Goal: Task Accomplishment & Management: Manage account settings

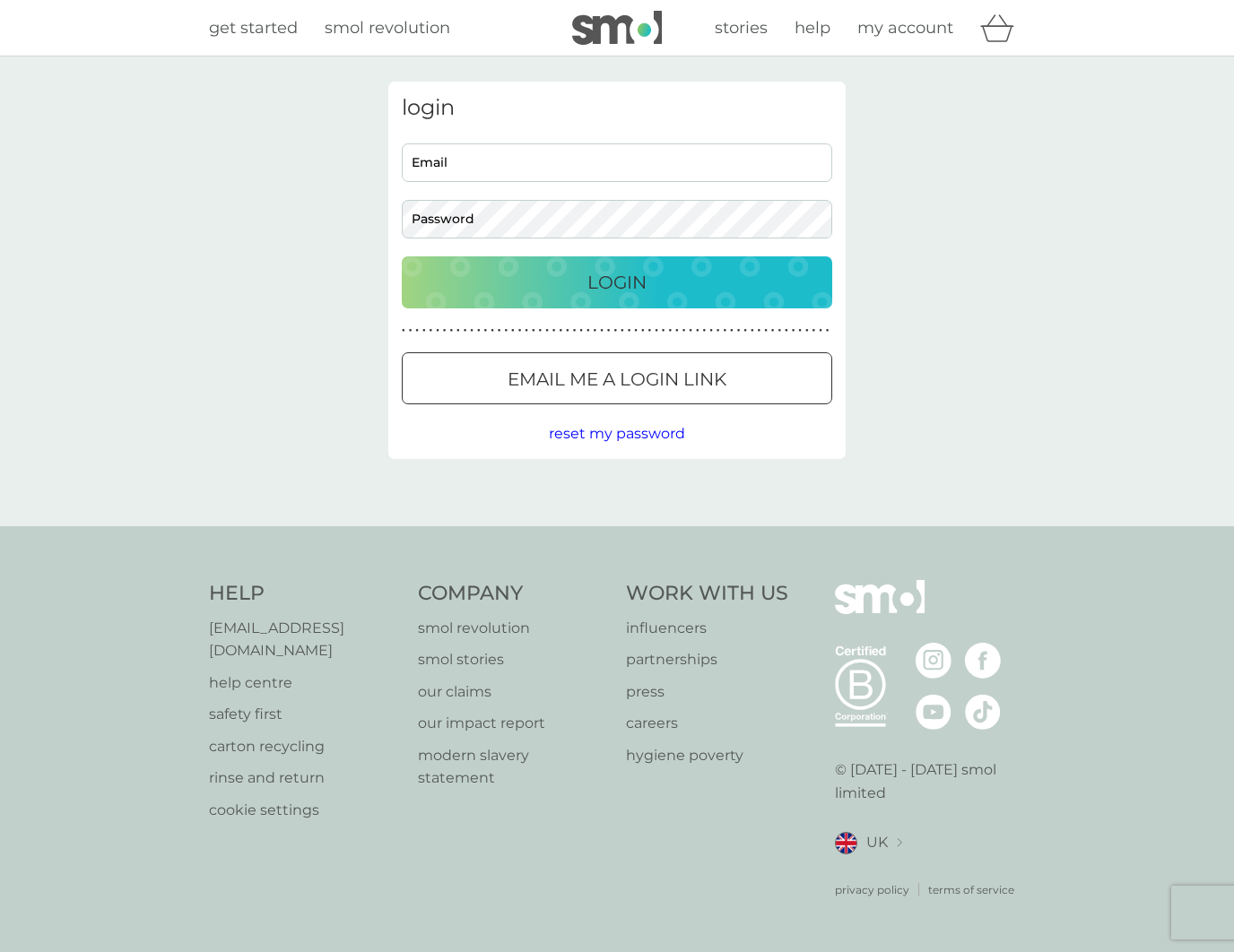
click at [555, 153] on input "Email" at bounding box center [617, 163] width 431 height 39
paste input "leonardo+test30512@smolproducts.com"
type input "leonardo+test30512@smolproducts.com"
click at [402, 256] on button "Login" at bounding box center [617, 282] width 431 height 52
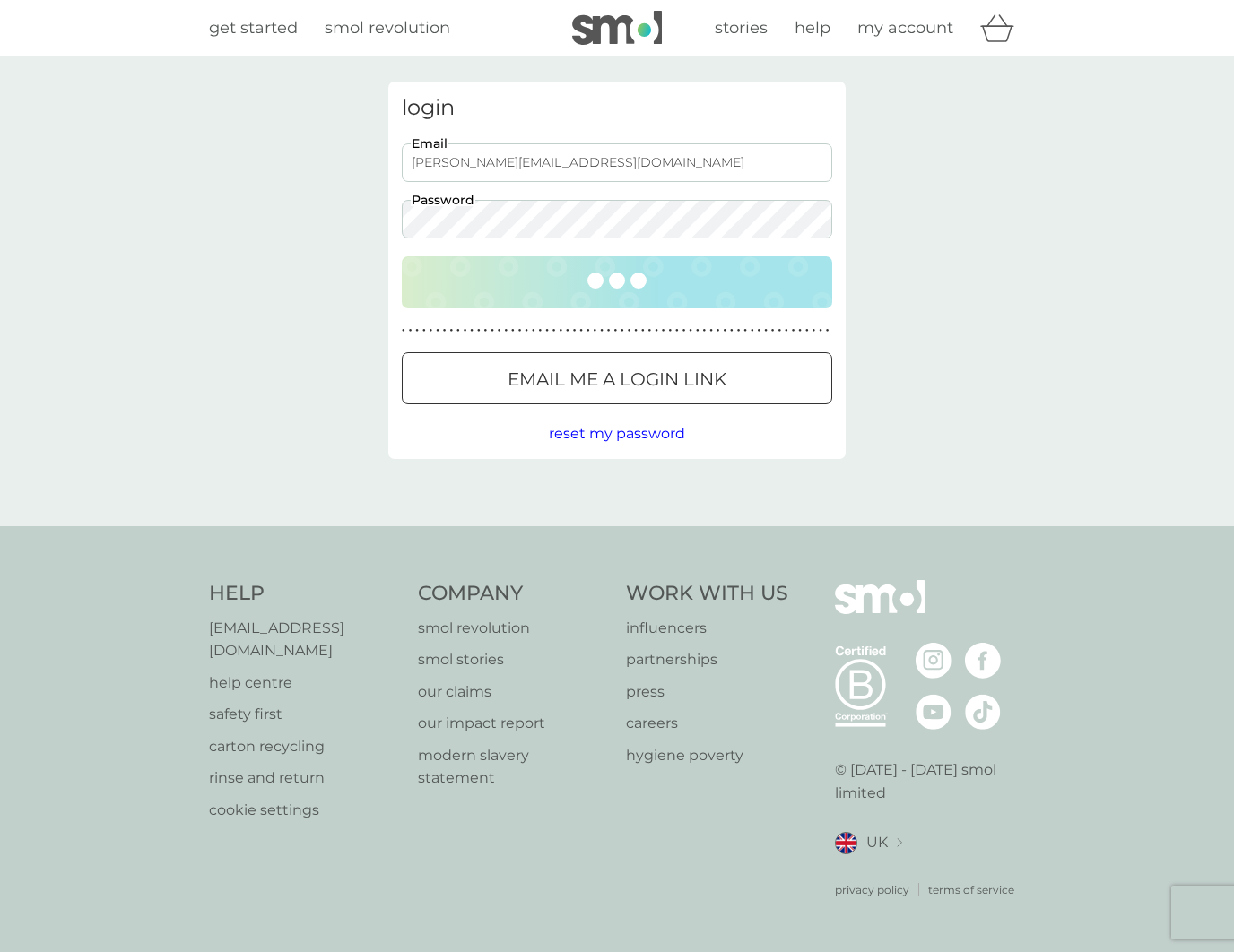
click at [274, 222] on div "login leonardo+test30512@smolproducts.com Email Password ● ● ● ● ● ● ● ● ● ● ● …" at bounding box center [617, 291] width 1234 height 469
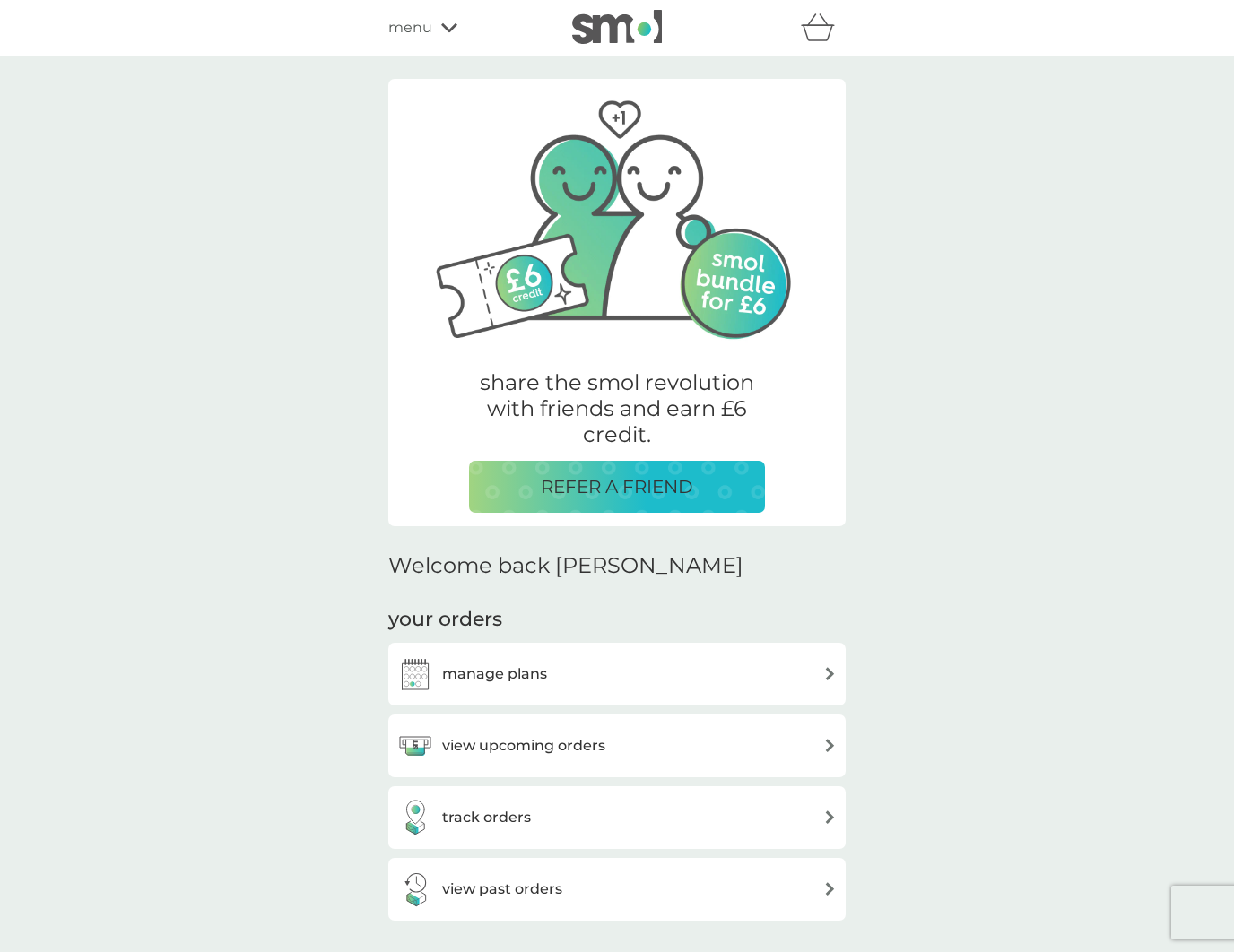
click at [220, 395] on div "share the smol revolution with friends and earn £6 credit. REFER A FRIEND Welco…" at bounding box center [617, 832] width 1234 height 1552
click at [424, 27] on span "menu" at bounding box center [410, 28] width 44 height 23
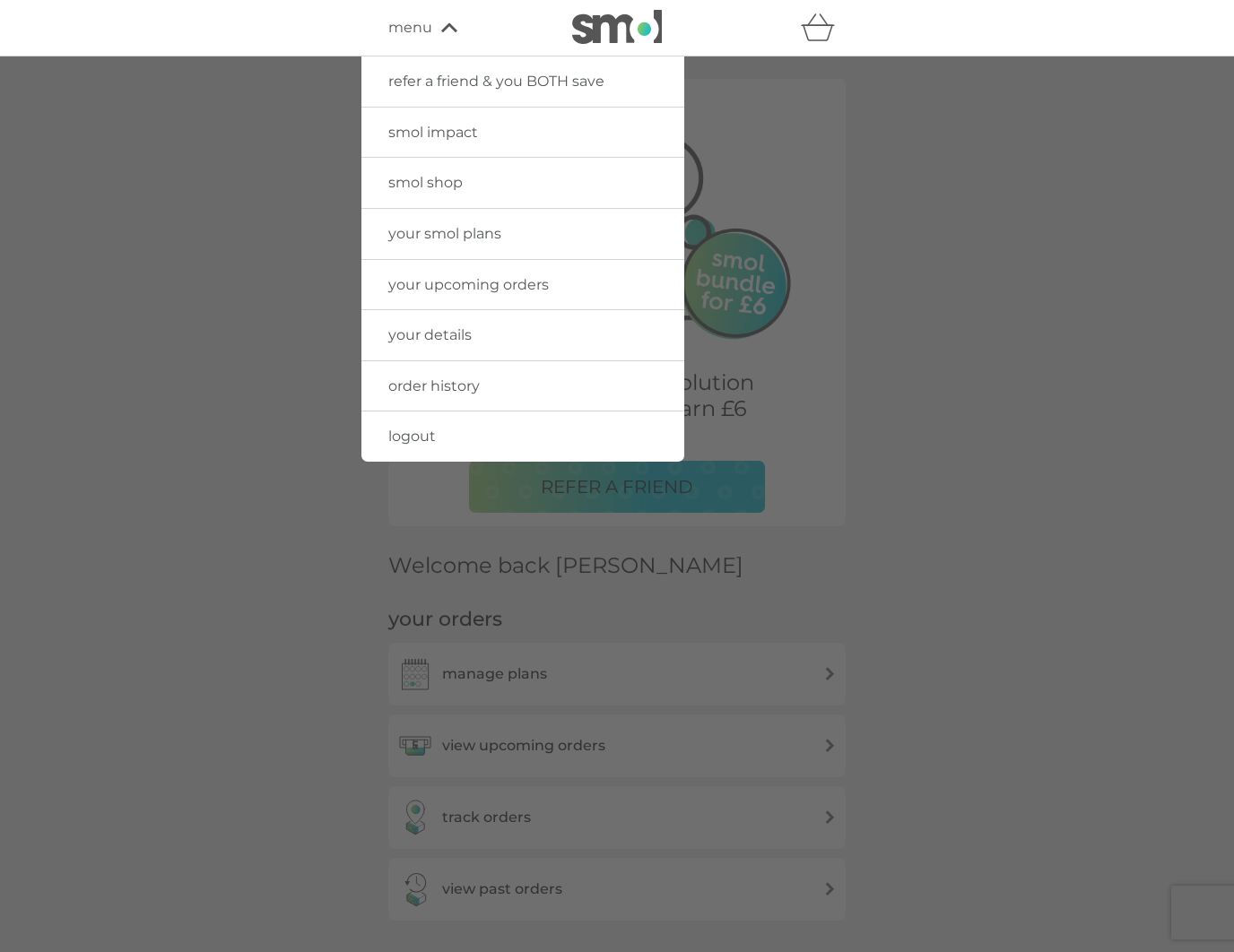
click at [443, 333] on span "your details" at bounding box center [430, 334] width 84 height 17
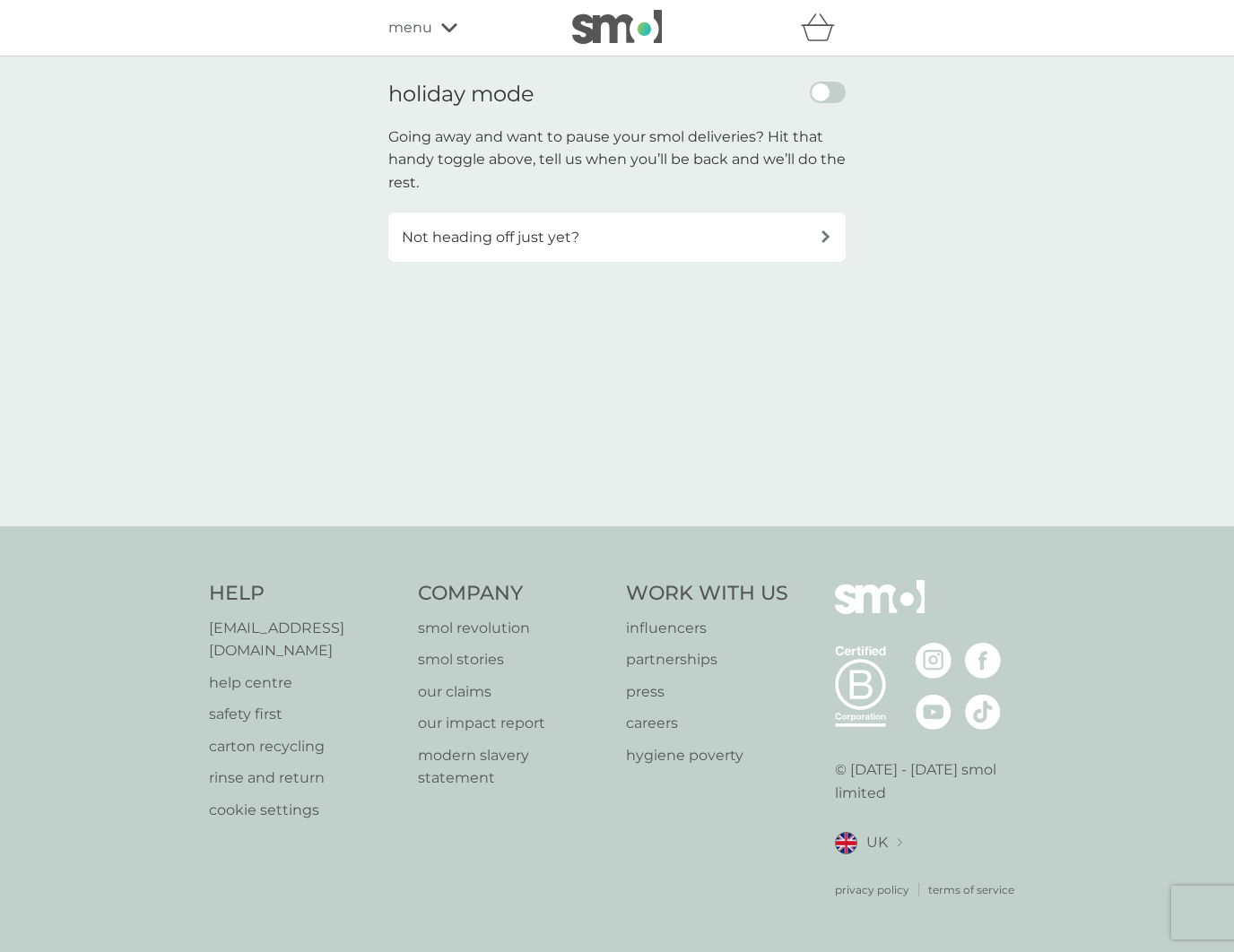
click at [265, 286] on div "holiday mode Going away and want to pause your smol deliveries? Hit that handy …" at bounding box center [617, 291] width 1234 height 469
click at [544, 236] on p "Not heading off just yet?" at bounding box center [490, 237] width 177 height 23
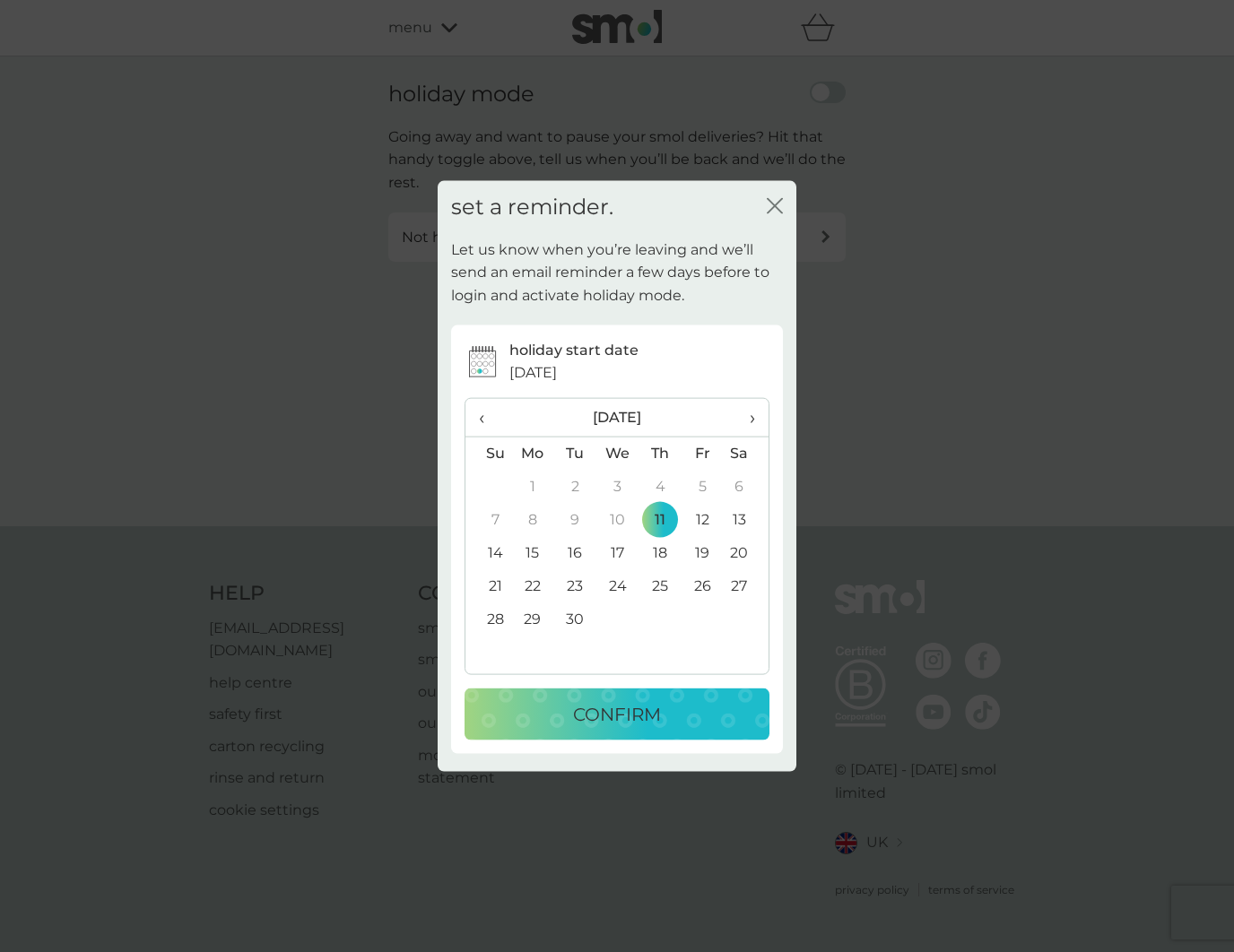
click at [693, 588] on td "26" at bounding box center [702, 585] width 42 height 33
click at [711, 691] on button "CONFIRM" at bounding box center [617, 714] width 305 height 52
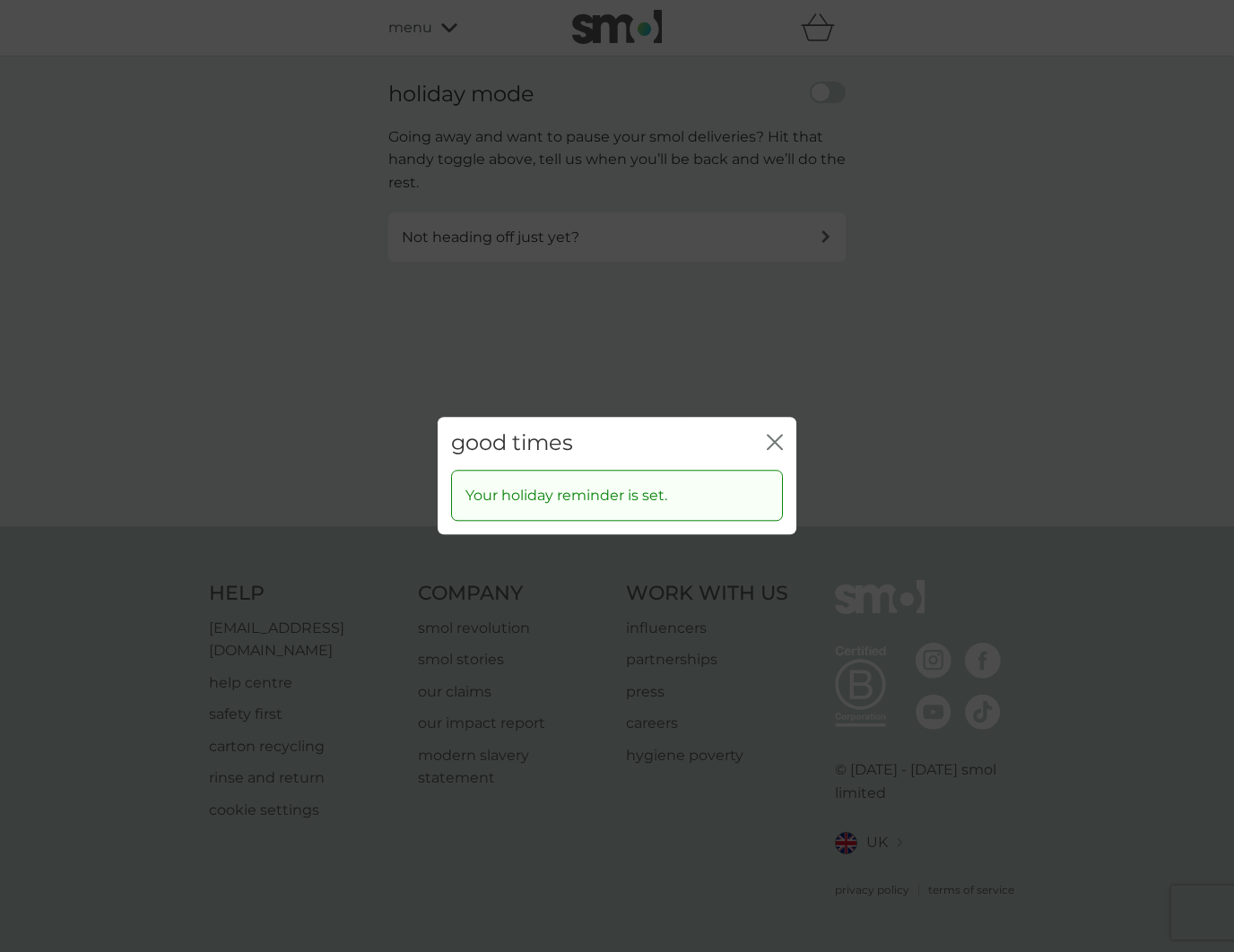
click at [985, 102] on div "good times close Your holiday reminder is set." at bounding box center [617, 476] width 1234 height 952
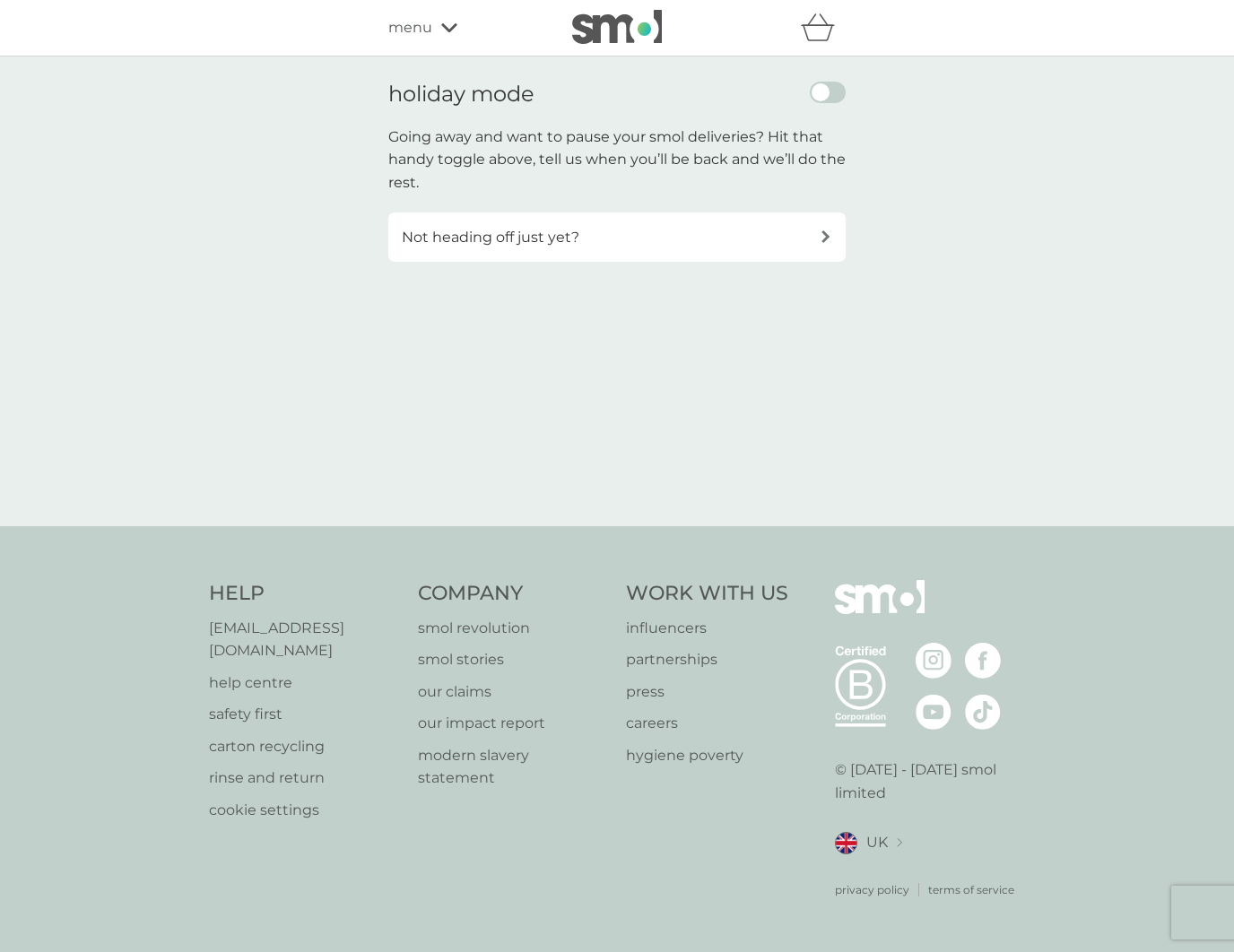
click at [420, 24] on span "menu" at bounding box center [410, 28] width 44 height 23
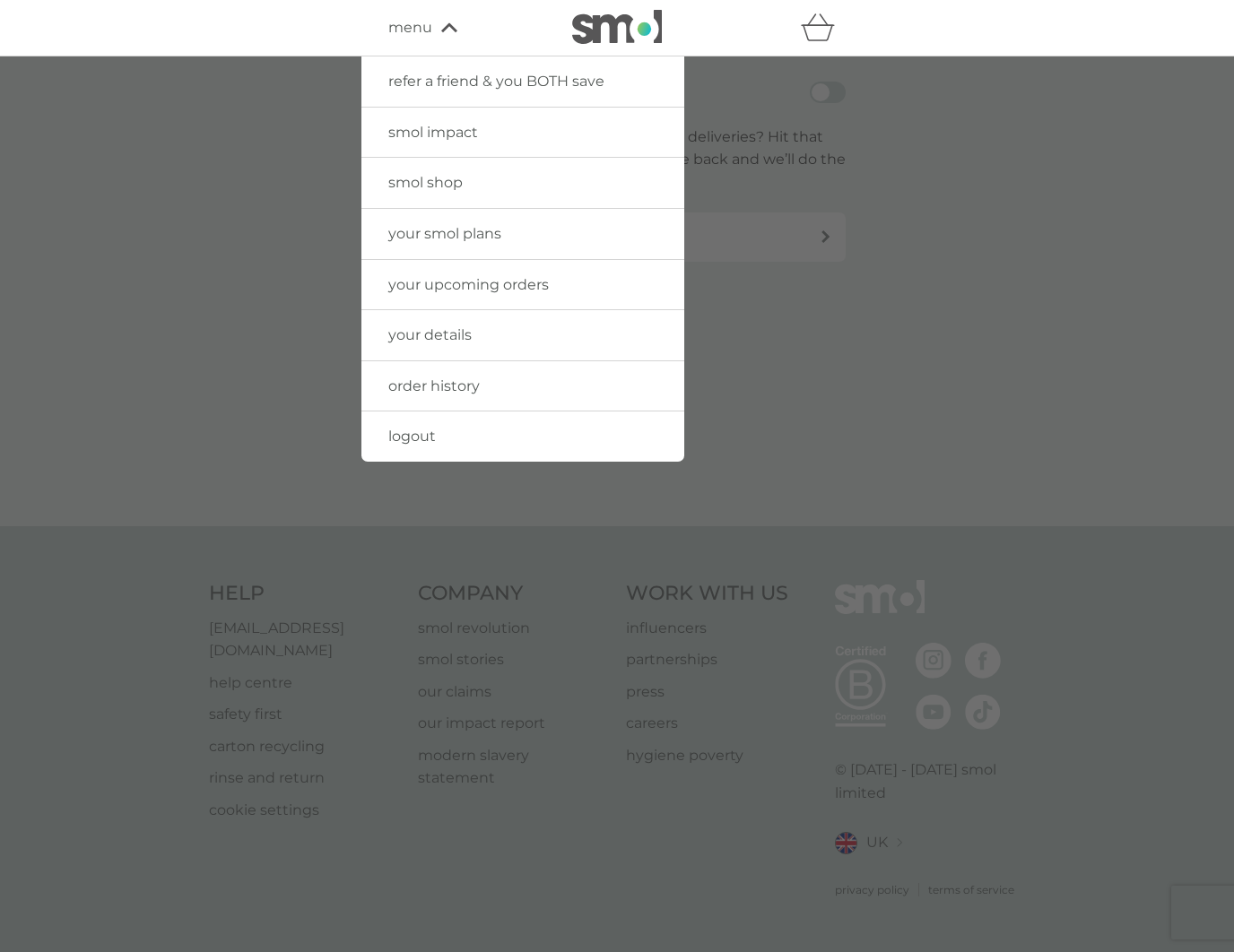
click at [406, 445] on link "logout" at bounding box center [523, 437] width 323 height 50
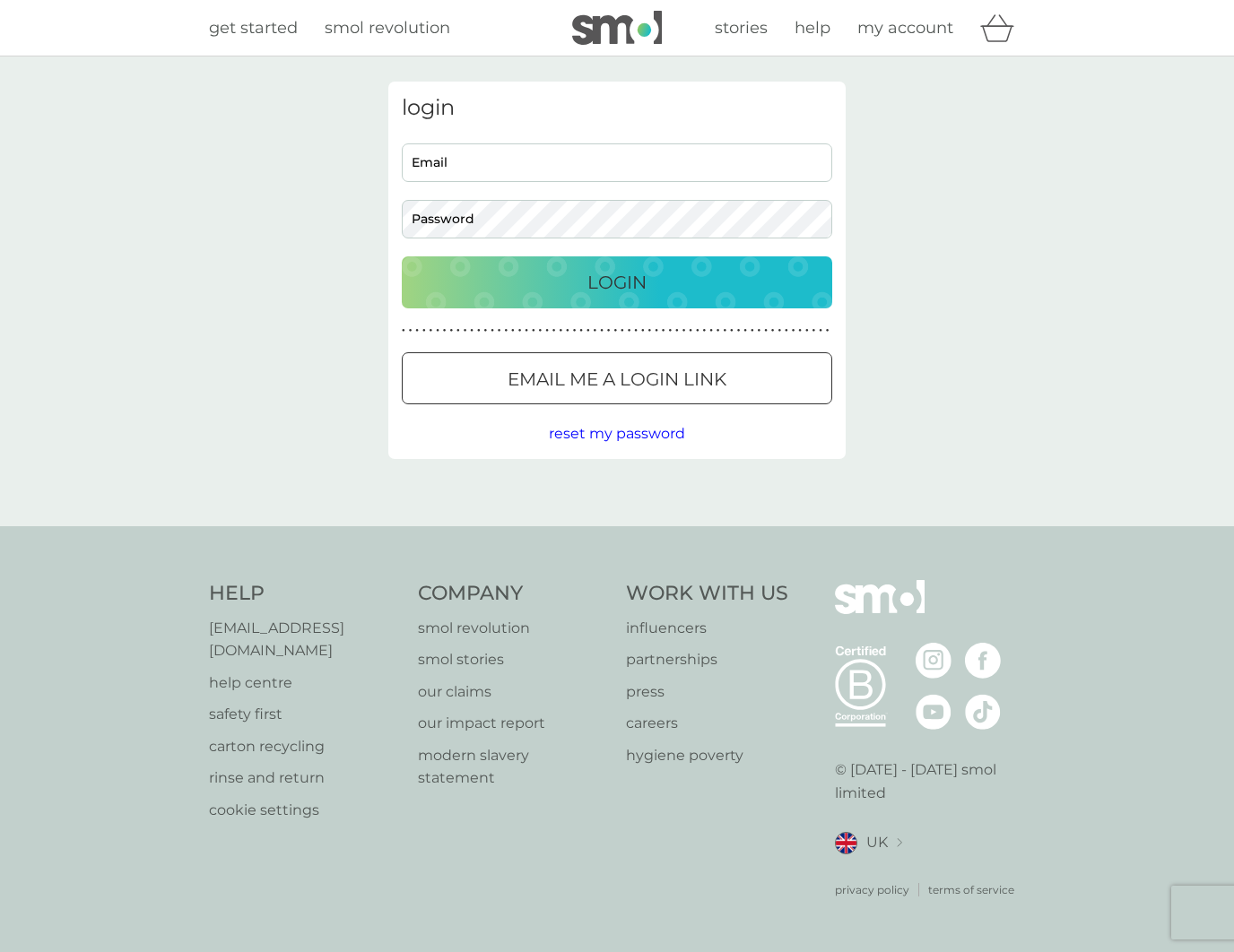
click at [532, 148] on input "Email" at bounding box center [617, 163] width 431 height 39
type input "[PERSON_NAME][EMAIL_ADDRESS][DOMAIN_NAME]"
click at [656, 305] on button "Login" at bounding box center [617, 282] width 431 height 52
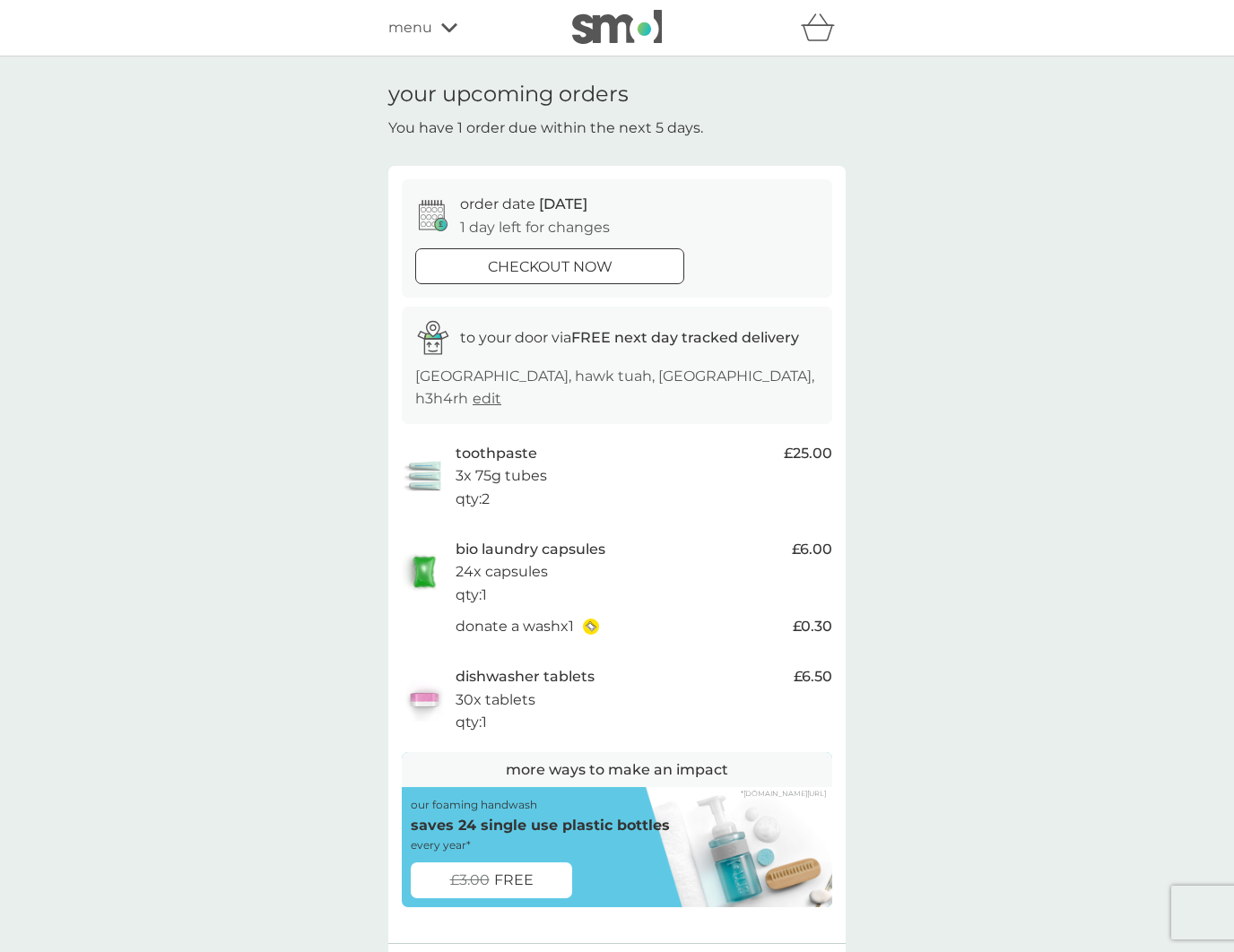
click at [239, 645] on div "your upcoming orders You have 1 order due within the next 5 days. order date 11…" at bounding box center [617, 595] width 1234 height 1077
click at [405, 34] on span "menu" at bounding box center [410, 28] width 44 height 23
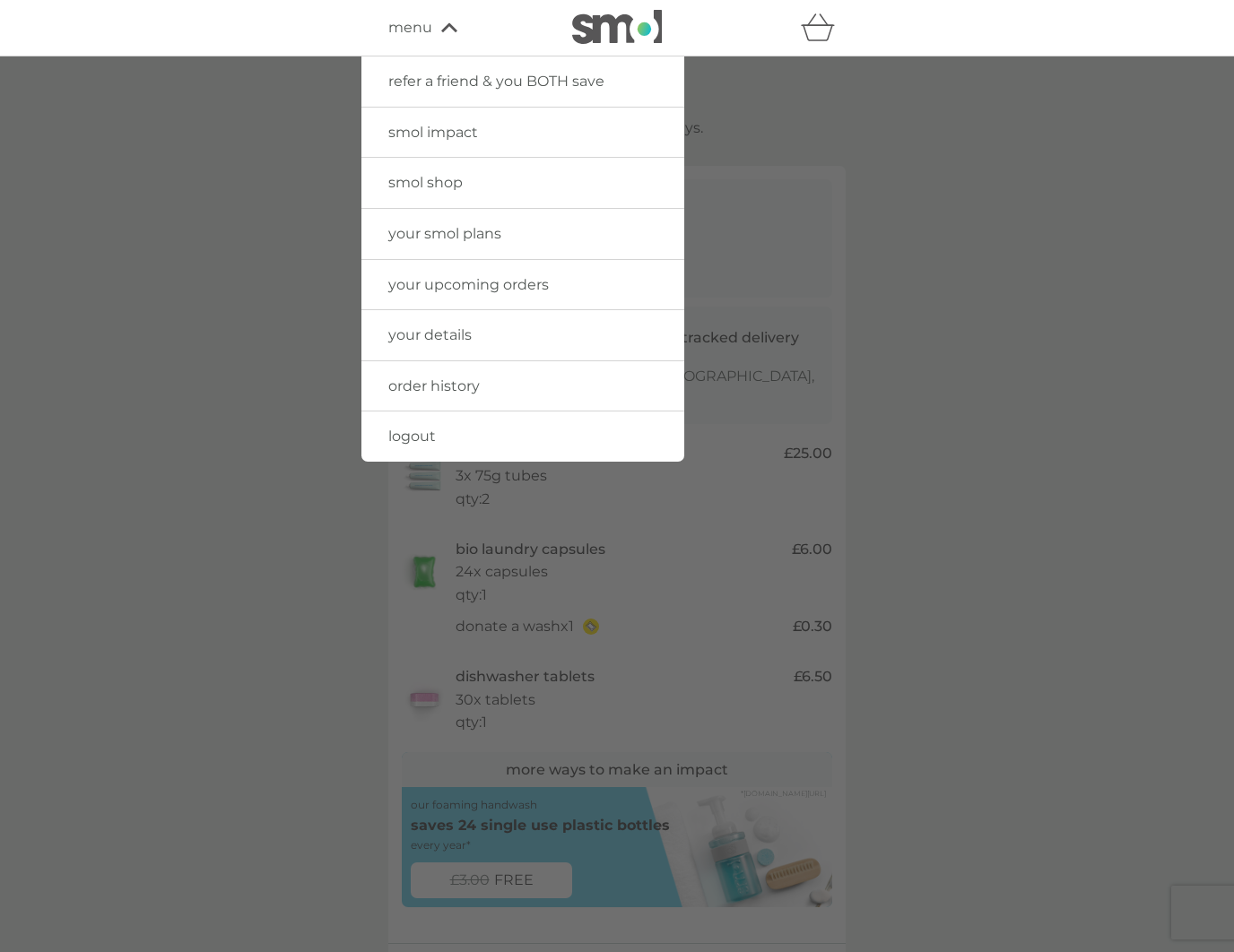
click at [459, 349] on link "your details" at bounding box center [523, 335] width 323 height 50
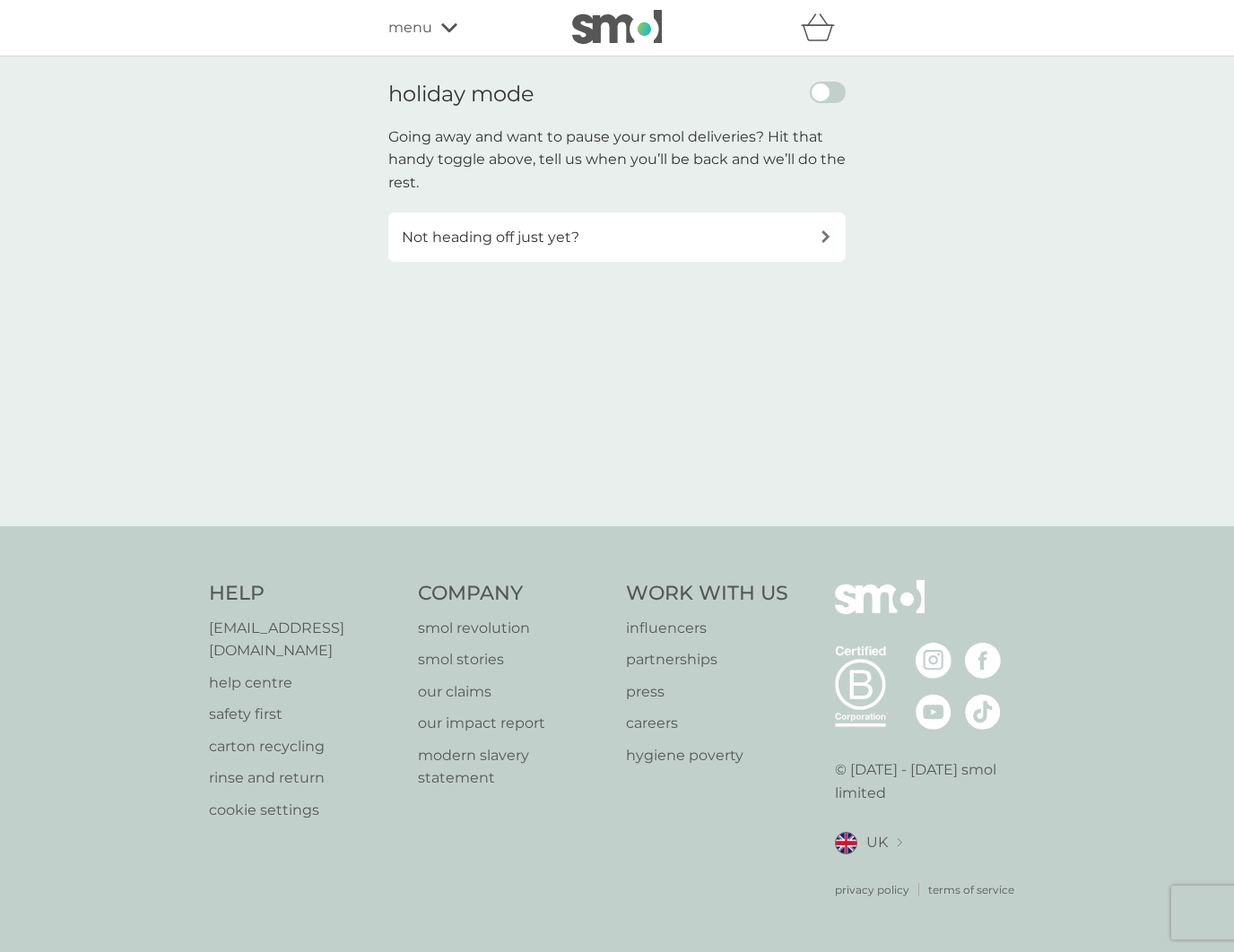
click at [640, 244] on div "Not heading off just yet?" at bounding box center [611, 237] width 418 height 23
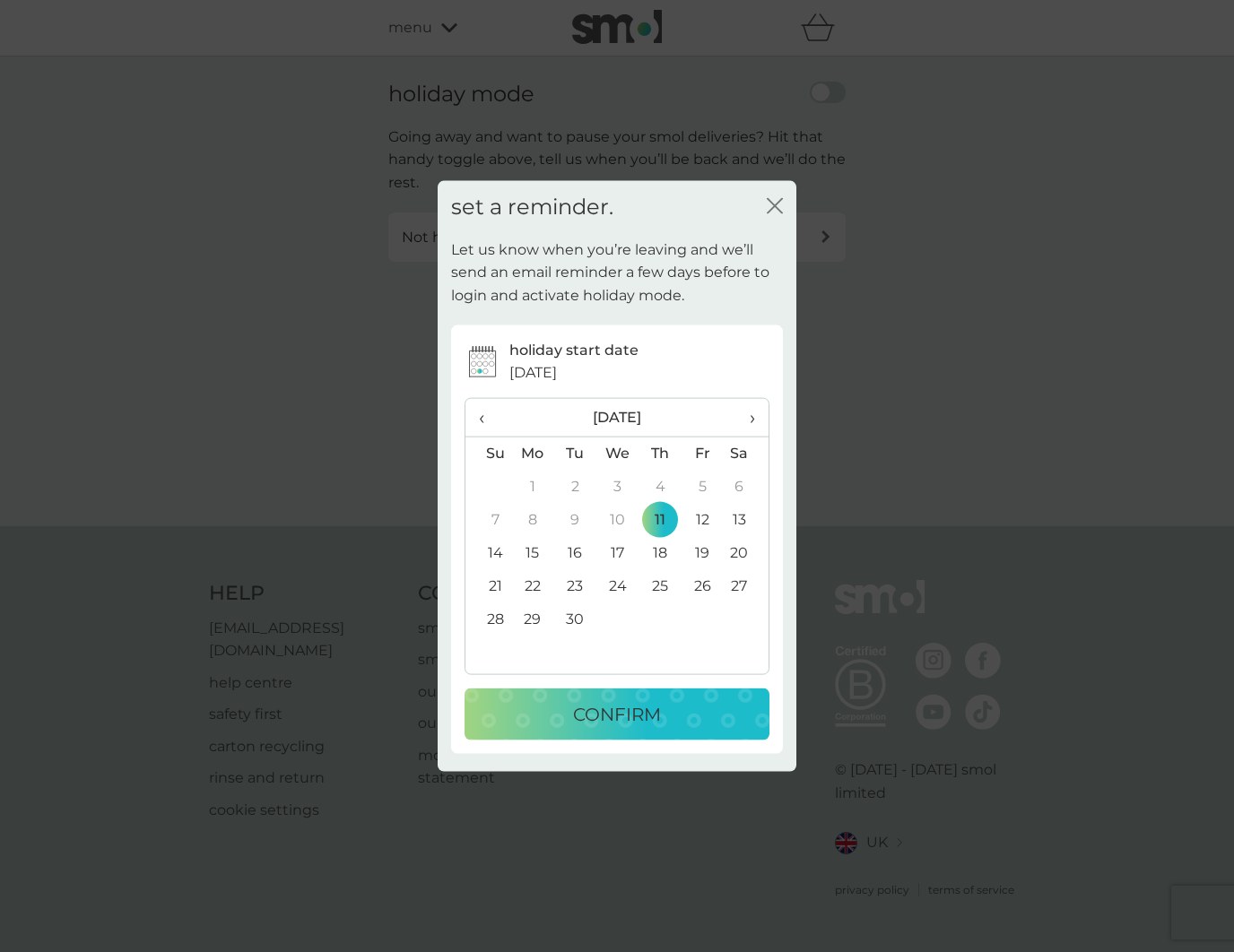
click at [647, 583] on td "25" at bounding box center [660, 585] width 42 height 33
click at [747, 413] on span "›" at bounding box center [747, 417] width 18 height 38
click at [617, 553] on td "12" at bounding box center [618, 552] width 43 height 33
click at [684, 736] on button "CONFIRM" at bounding box center [617, 714] width 305 height 52
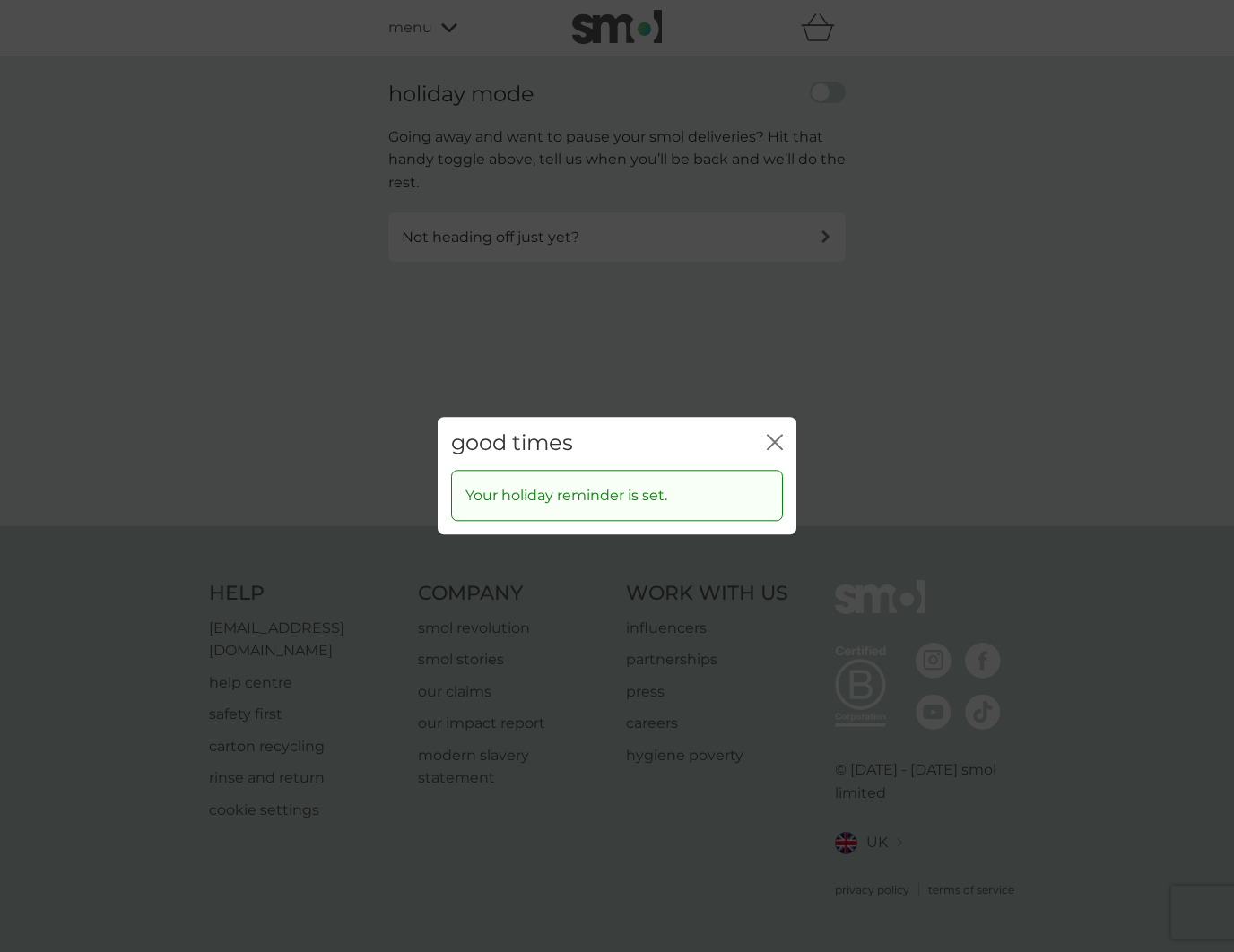
click at [817, 322] on div "good times close Your holiday reminder is set." at bounding box center [617, 476] width 1234 height 952
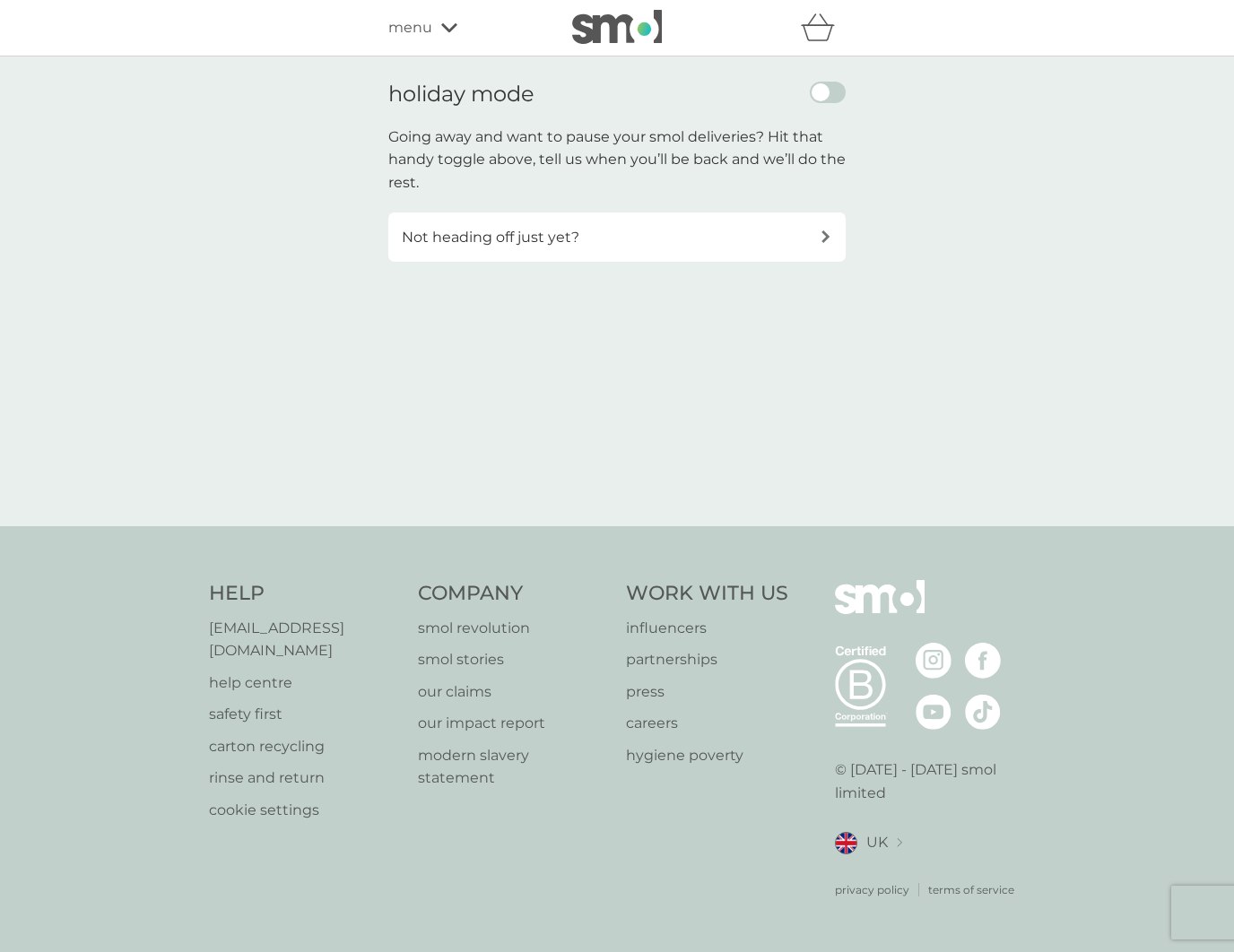
click at [877, 834] on span "UK" at bounding box center [877, 842] width 22 height 23
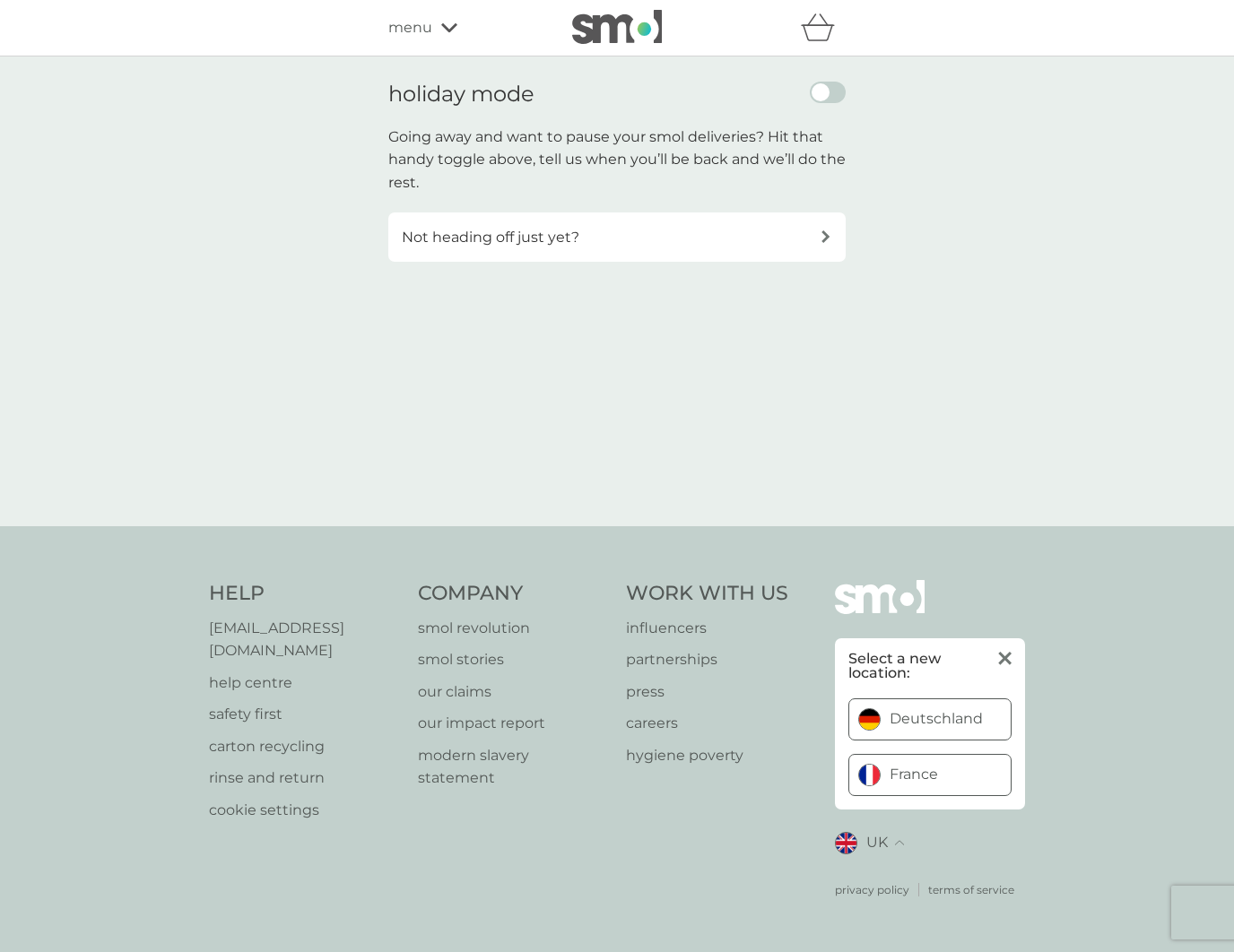
click at [928, 776] on span "France" at bounding box center [914, 775] width 49 height 14
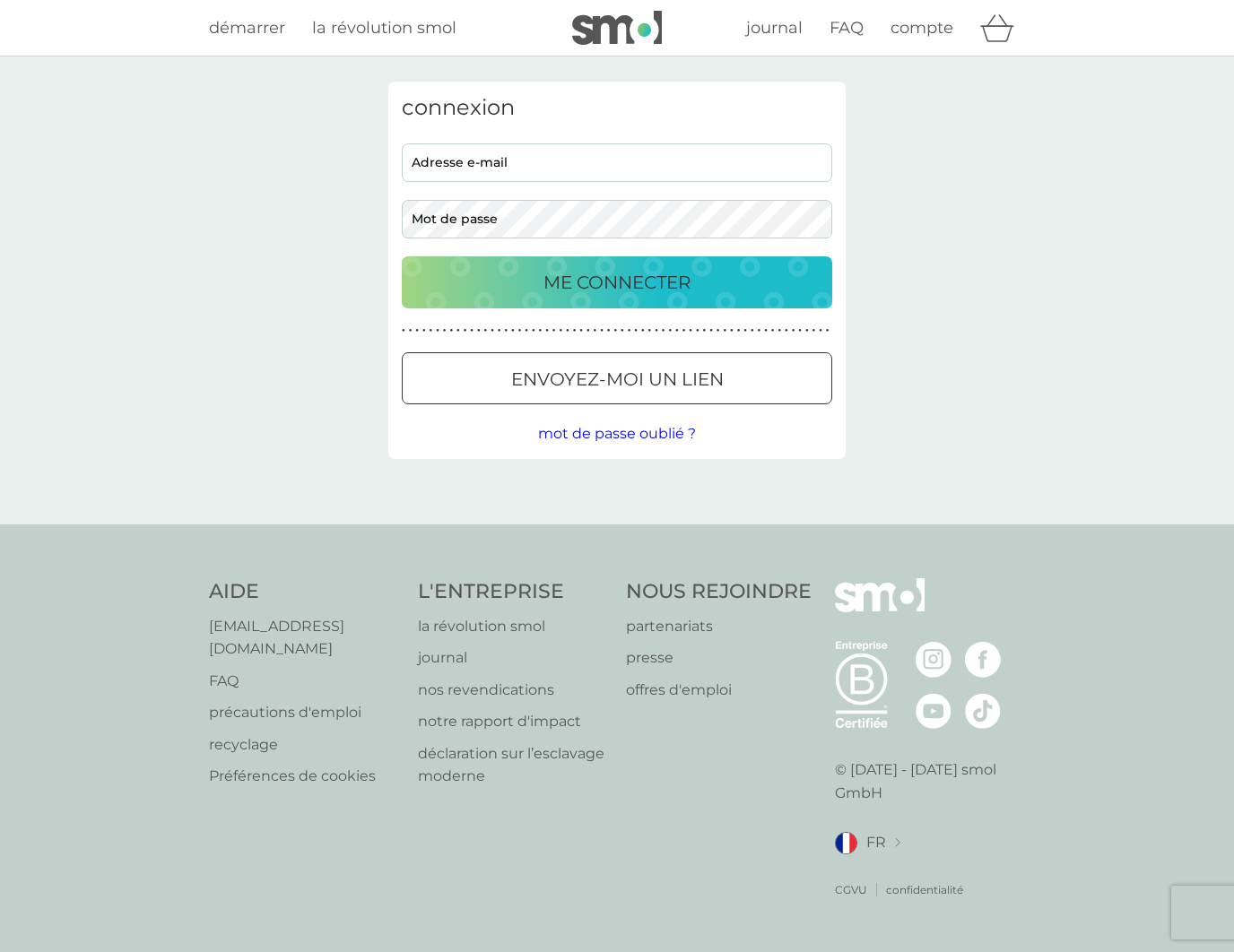
click at [884, 831] on span "FR" at bounding box center [876, 842] width 20 height 23
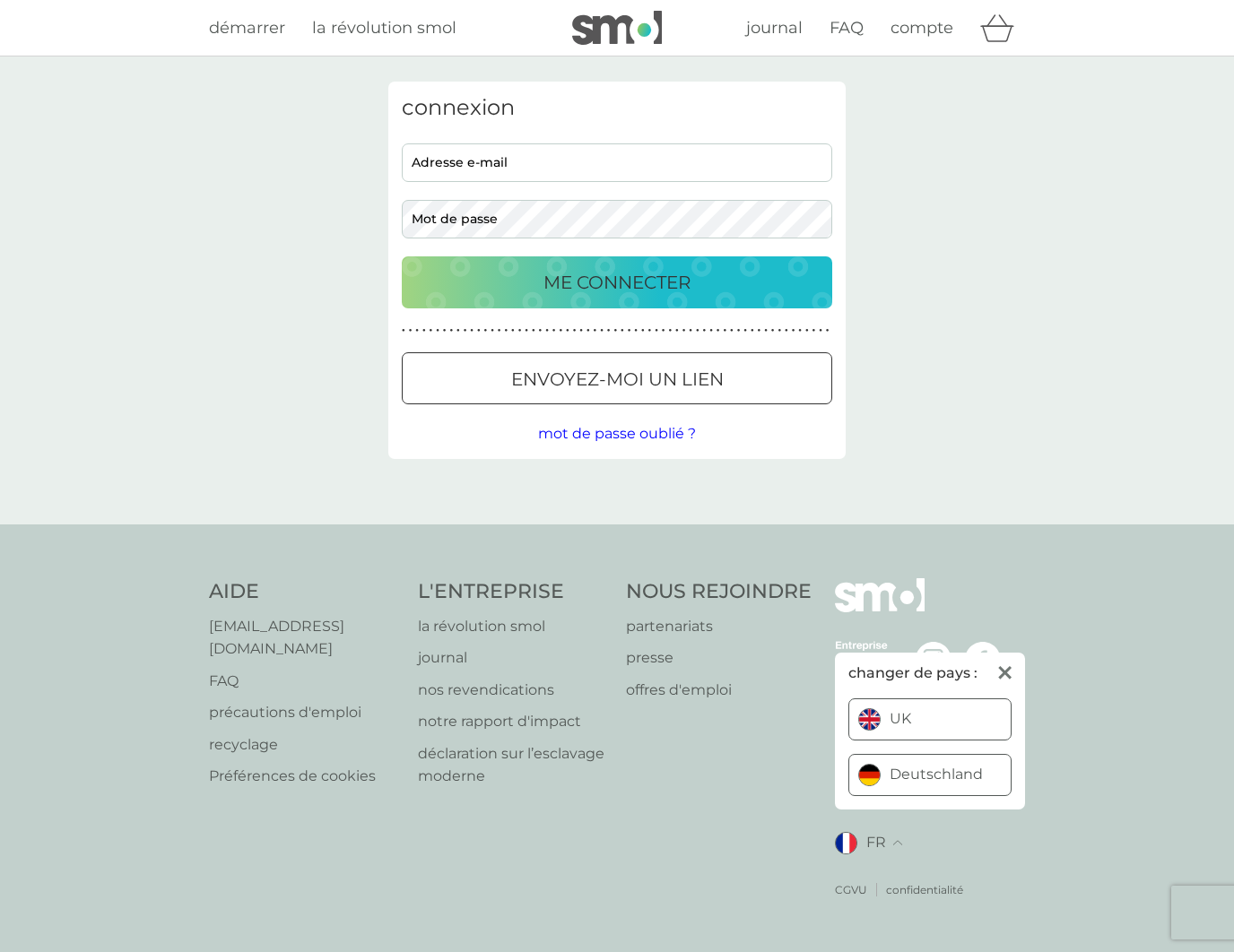
click at [908, 770] on span "Deutschland" at bounding box center [936, 775] width 94 height 14
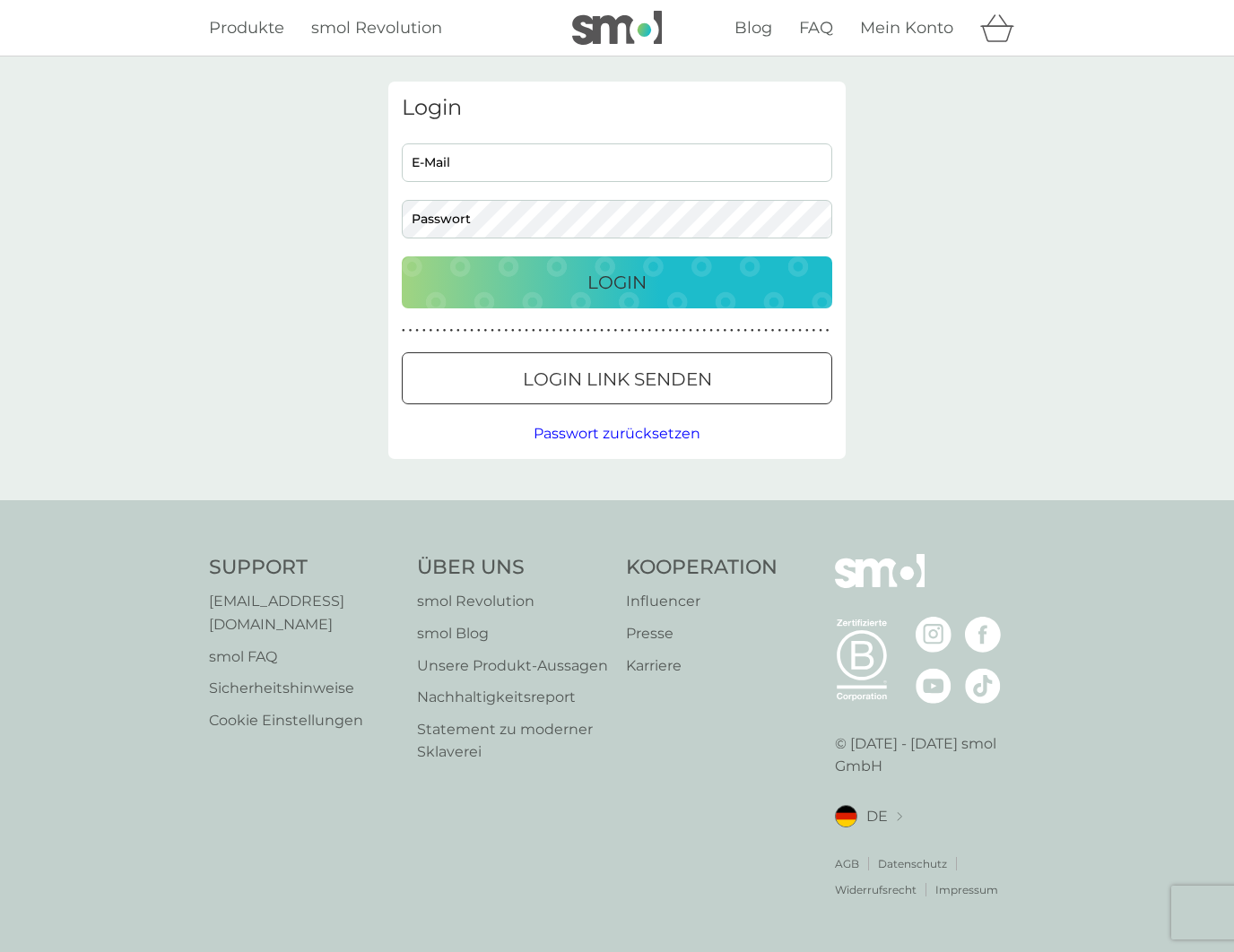
click at [564, 188] on div "E-Mail Passwort" at bounding box center [618, 191] width 444 height 95
click at [584, 163] on input "E-Mail" at bounding box center [617, 163] width 431 height 39
paste input "leonardo+de+test7@smolproducts.com"
type input "leonardo+de+test7@smolproducts.com"
click at [402, 256] on button "Login" at bounding box center [617, 282] width 431 height 52
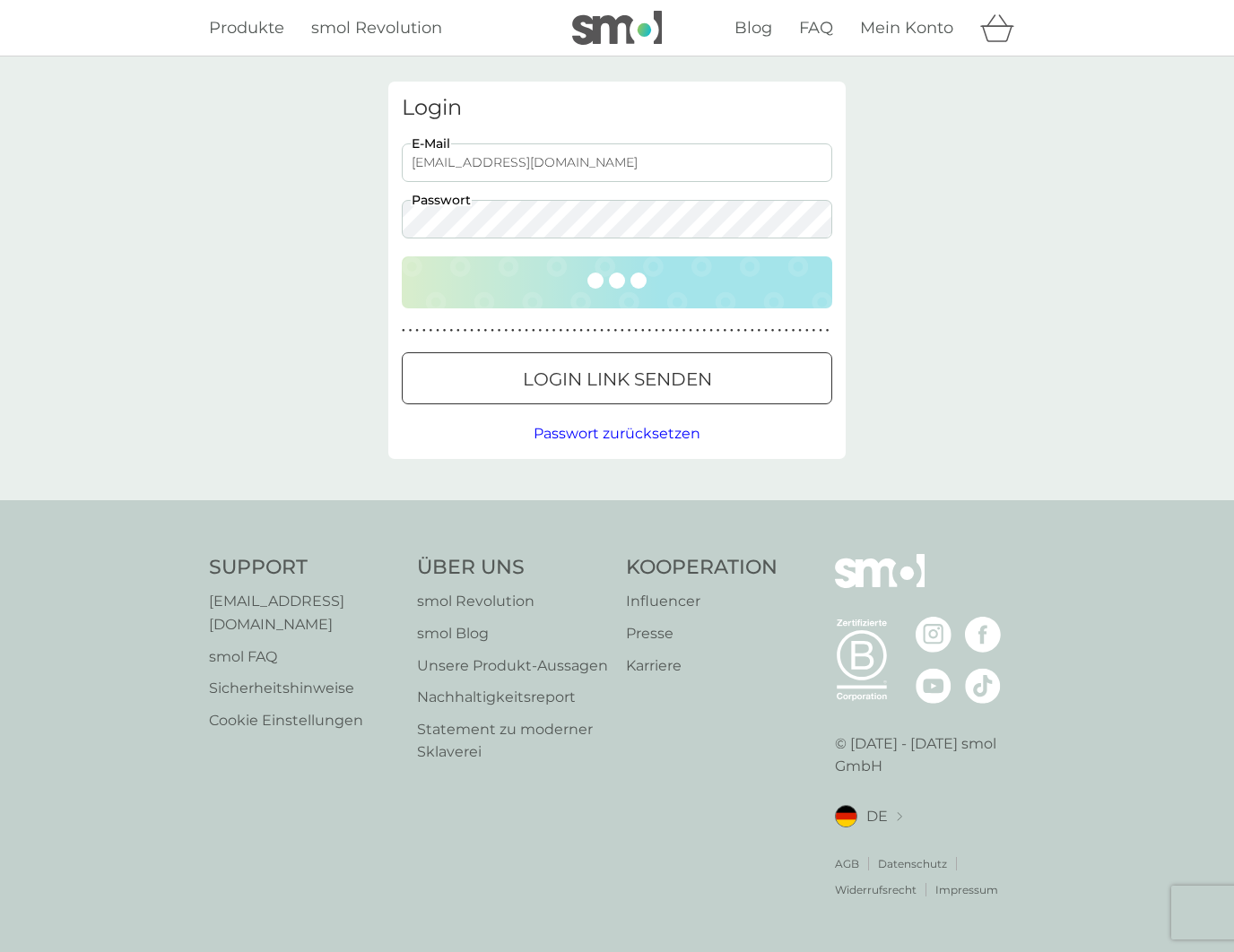
click at [291, 212] on div "Login leonardo+de+test7@smolproducts.com E-Mail Passwort ● ● ● ● ● ● ● ● ● ● ● …" at bounding box center [617, 279] width 1234 height 444
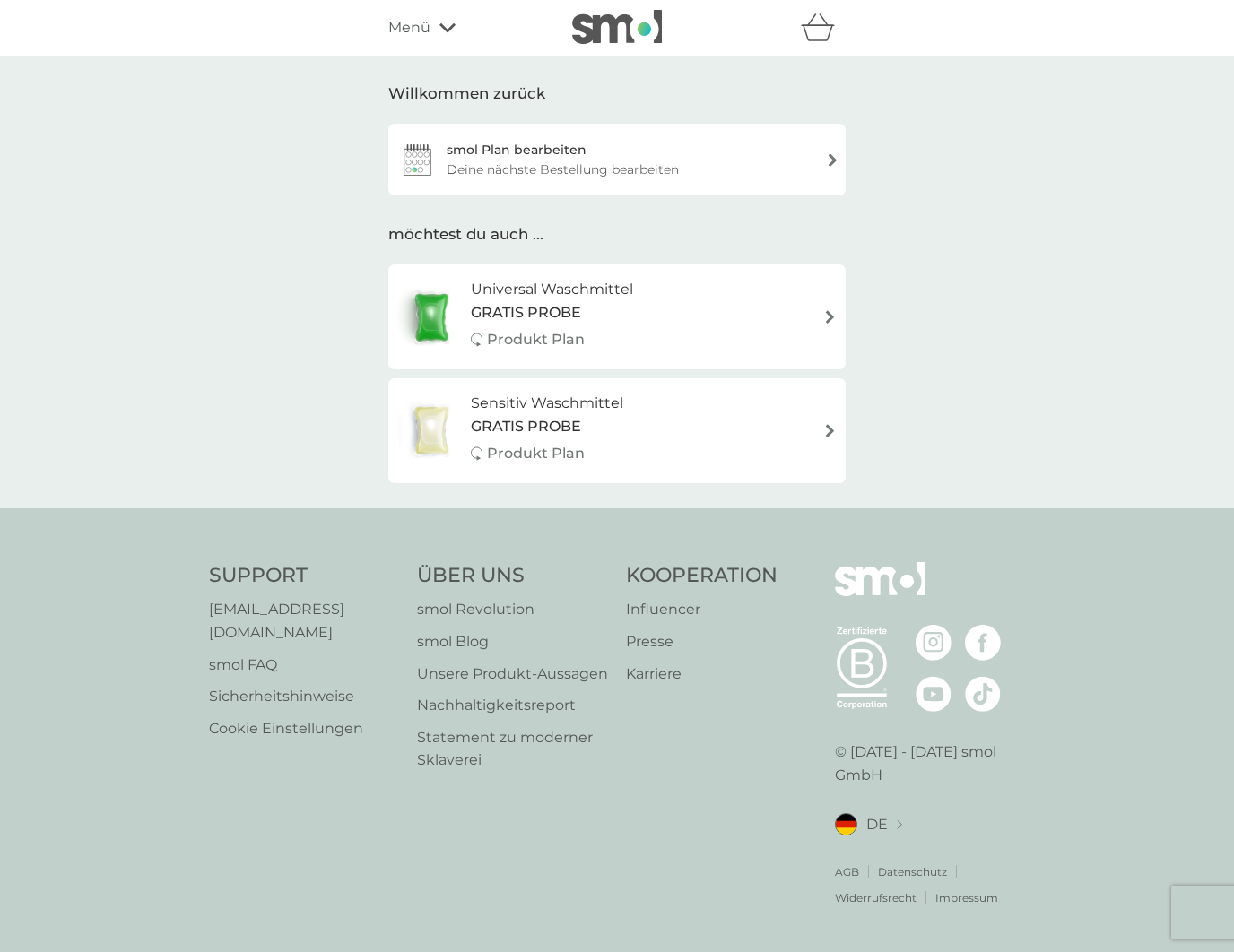
click at [326, 232] on div "Willkommen zurück smol Plan bearbeiten Deine nächste Bestellung bearbeiten möch…" at bounding box center [617, 282] width 1234 height 452
click at [458, 13] on div "Deine Produkte Deine nächsten Bestellungen Deine Daten Bestellhistorie Abmelden…" at bounding box center [617, 28] width 458 height 36
click at [441, 35] on div "Menü" at bounding box center [465, 28] width 153 height 23
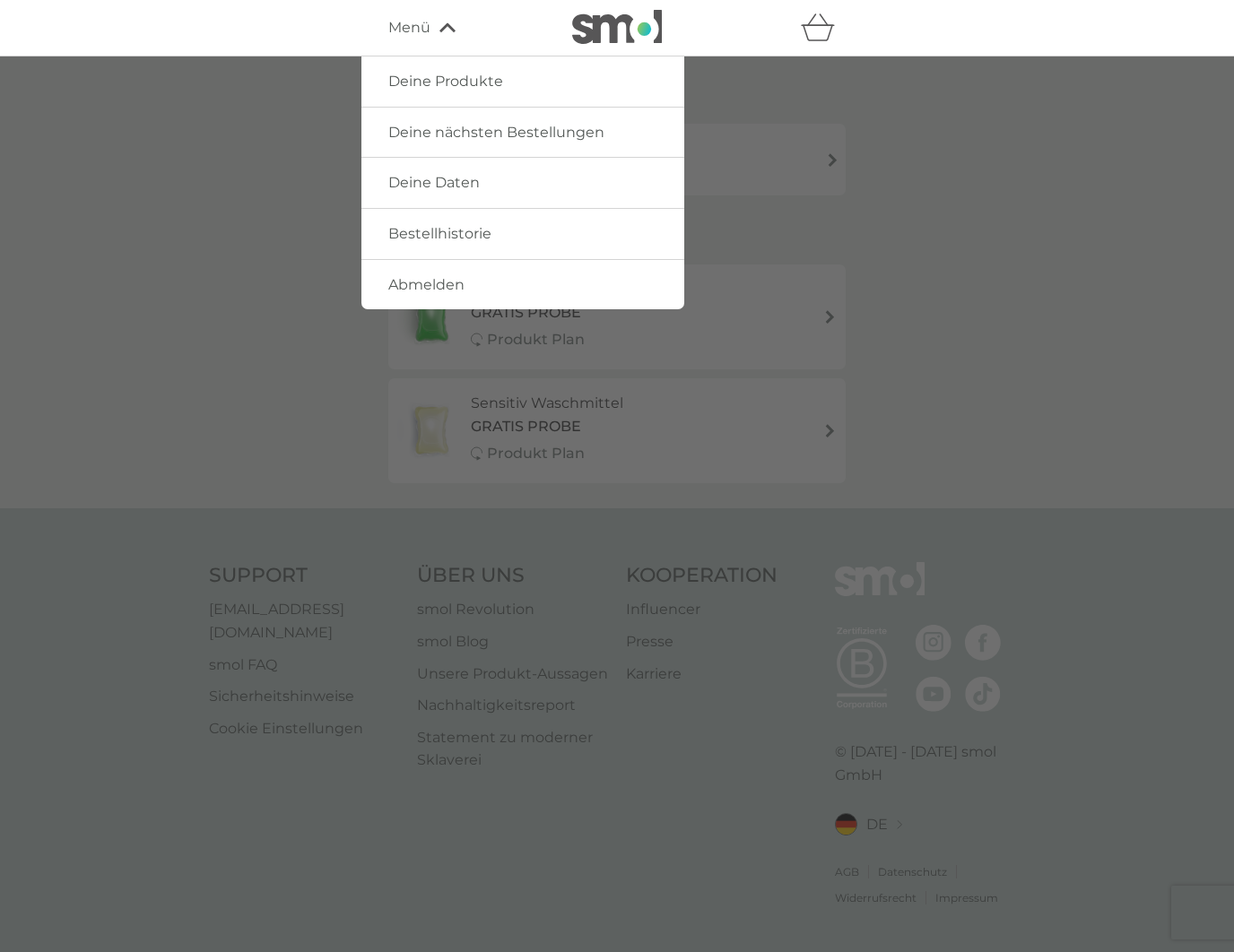
click at [475, 223] on link "Bestellhistorie" at bounding box center [523, 234] width 323 height 50
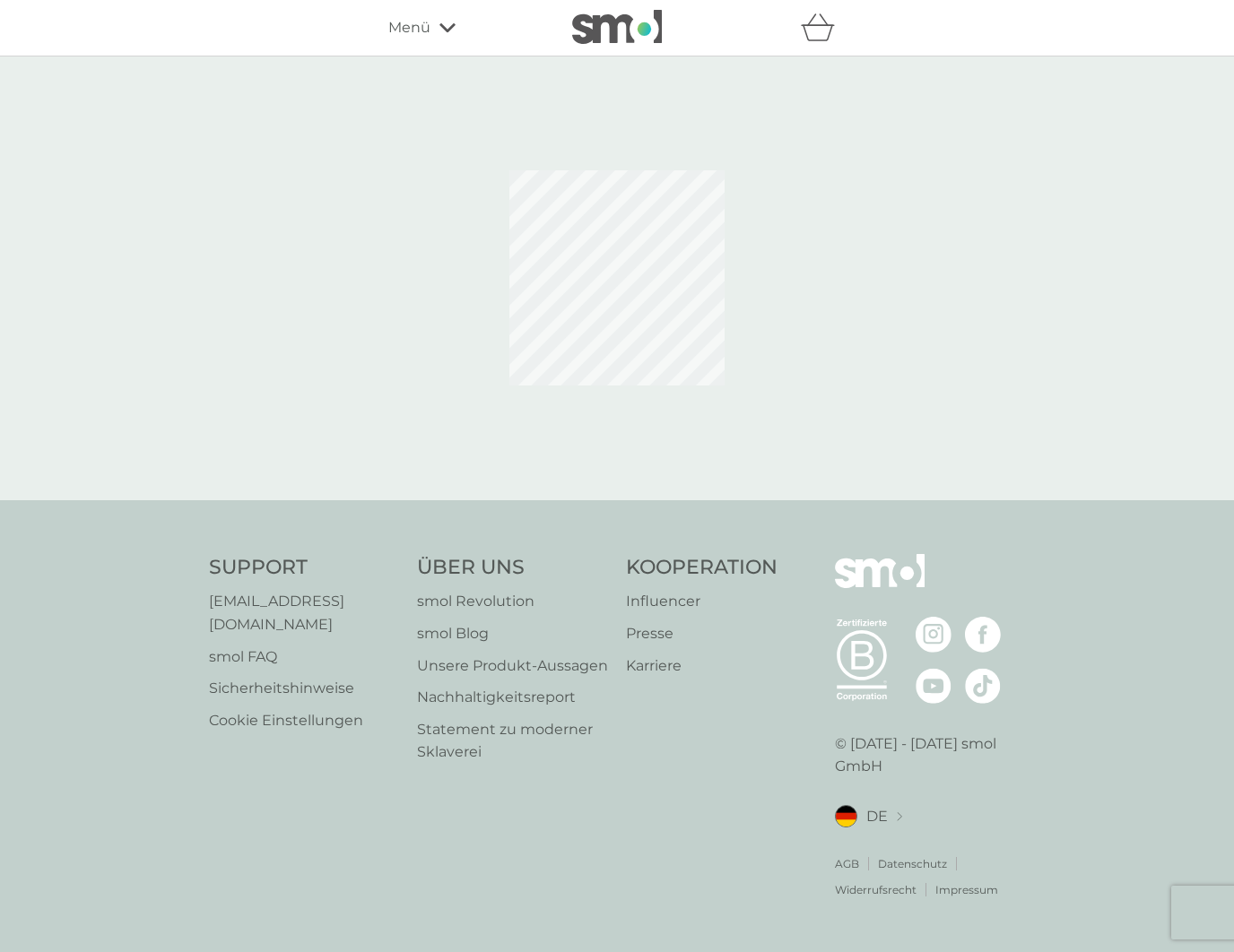
click at [441, 32] on div "Menü" at bounding box center [465, 28] width 153 height 23
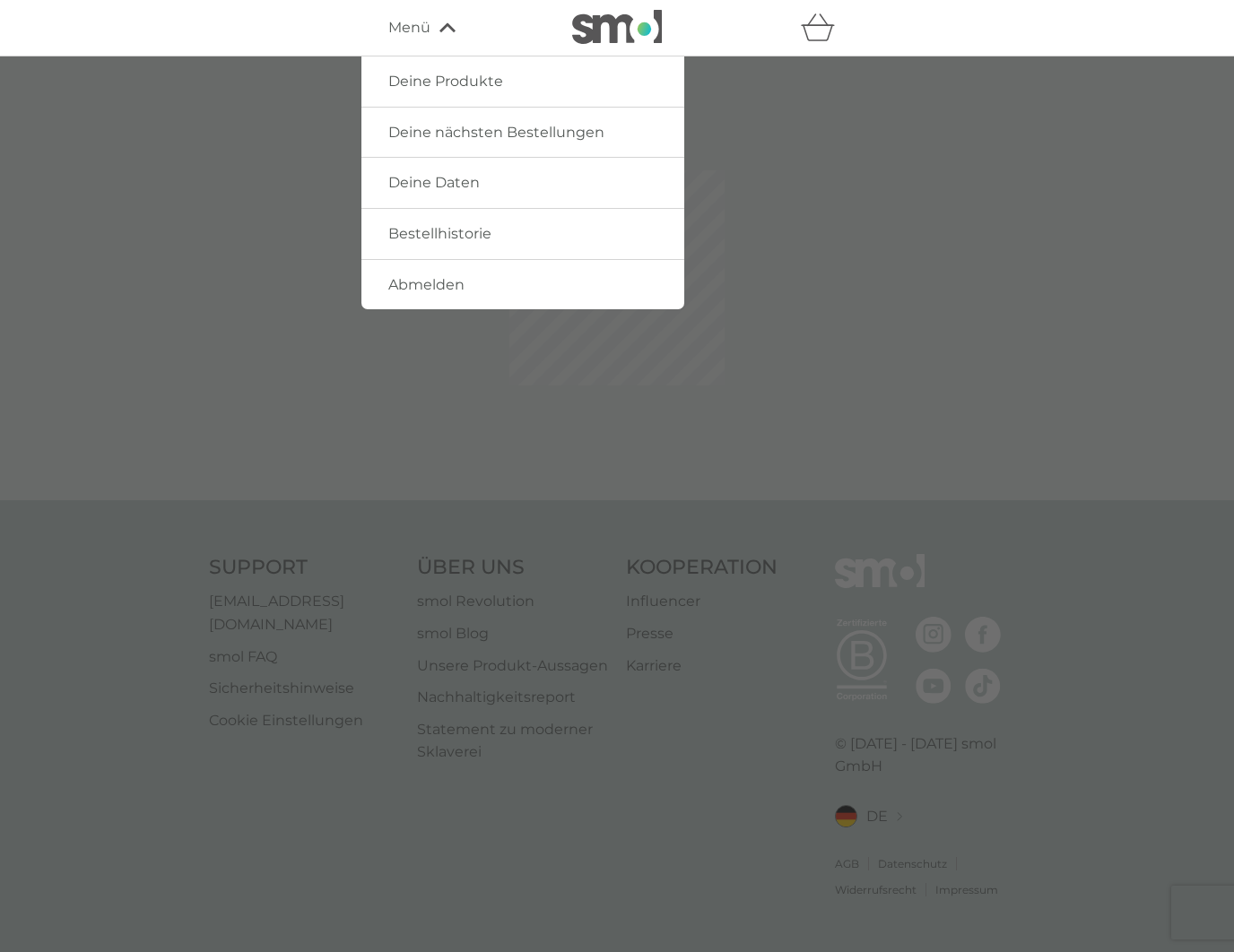
click at [476, 182] on span "Deine Daten" at bounding box center [434, 182] width 92 height 17
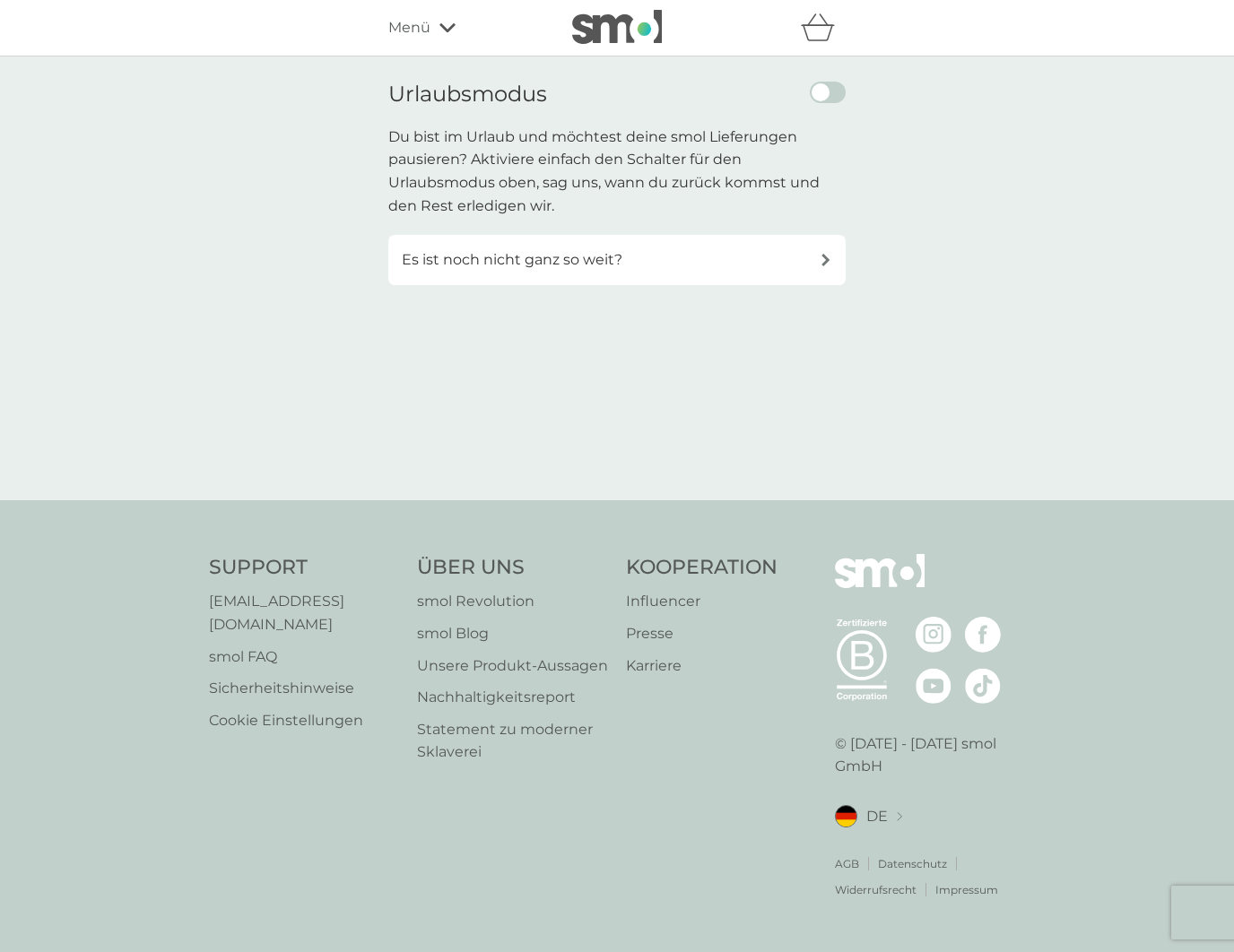
click at [560, 233] on div "Urlaubsmodus Du bist im Urlaub und möchtest deine smol Lieferungen pausieren? A…" at bounding box center [617, 183] width 458 height 203
click at [551, 264] on p "Es ist noch nicht ganz so weit?" at bounding box center [512, 260] width 220 height 23
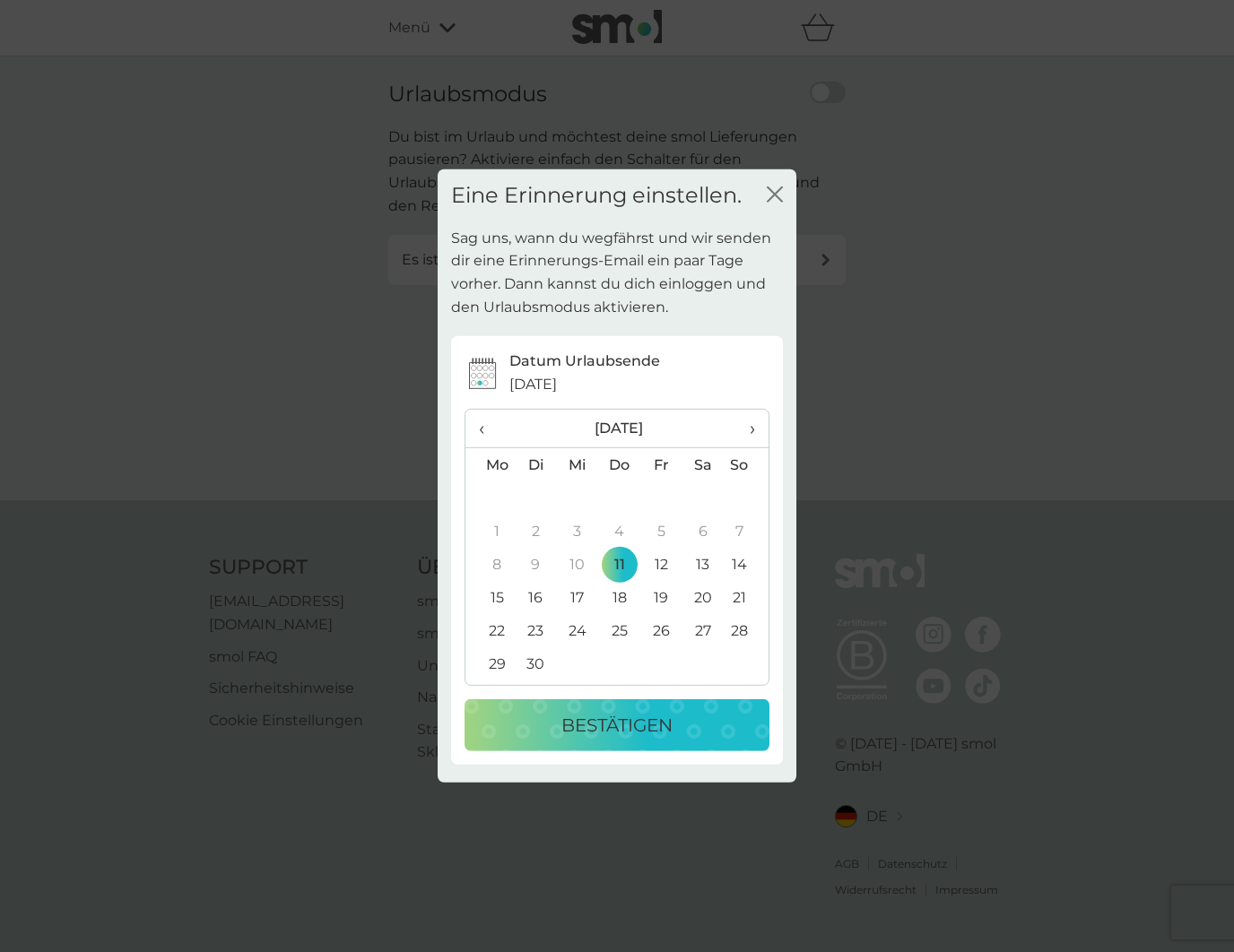
click at [743, 425] on span "›" at bounding box center [747, 429] width 18 height 38
click at [609, 529] on td "6" at bounding box center [619, 530] width 42 height 33
click at [684, 712] on div "bestätigen" at bounding box center [616, 725] width 269 height 29
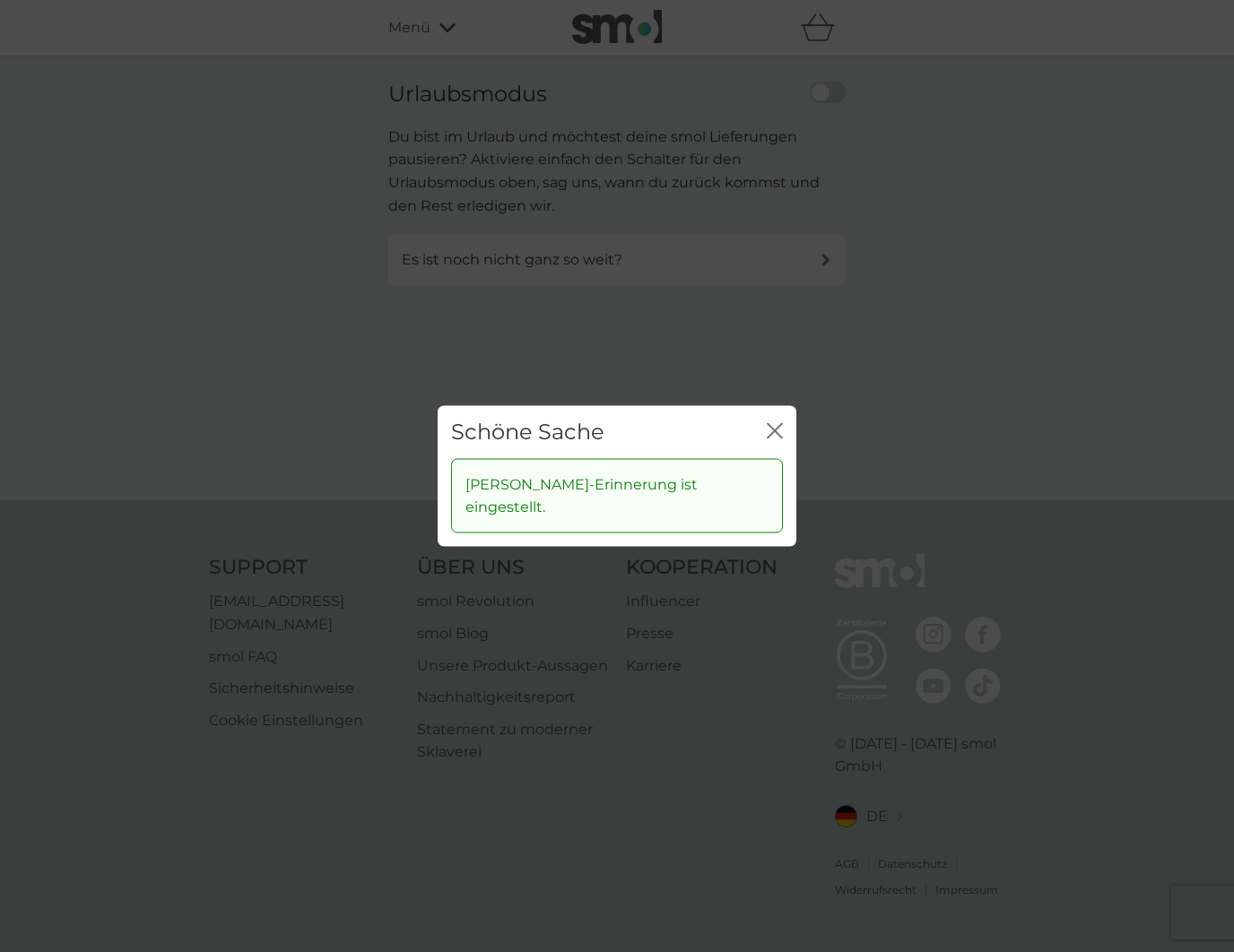
click at [759, 169] on div "Schöne Sache Schließen Deine Urlaubs-Erinnerung ist eingestellt." at bounding box center [617, 476] width 1234 height 952
